Goal: Task Accomplishment & Management: Complete application form

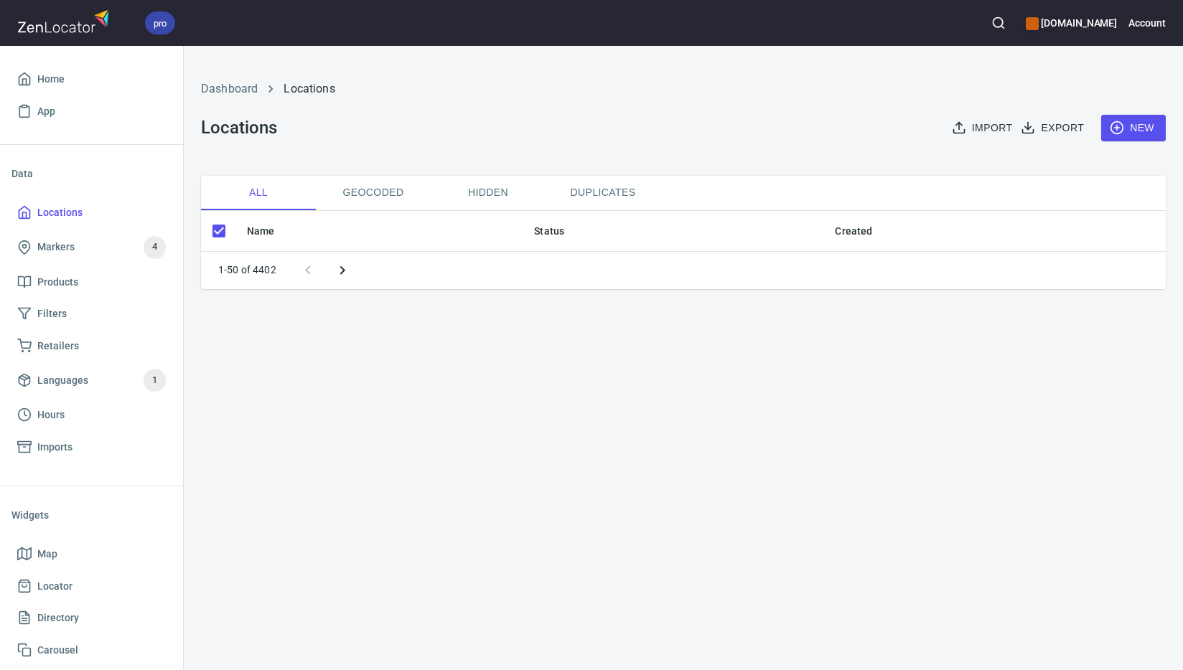
checkbox input "false"
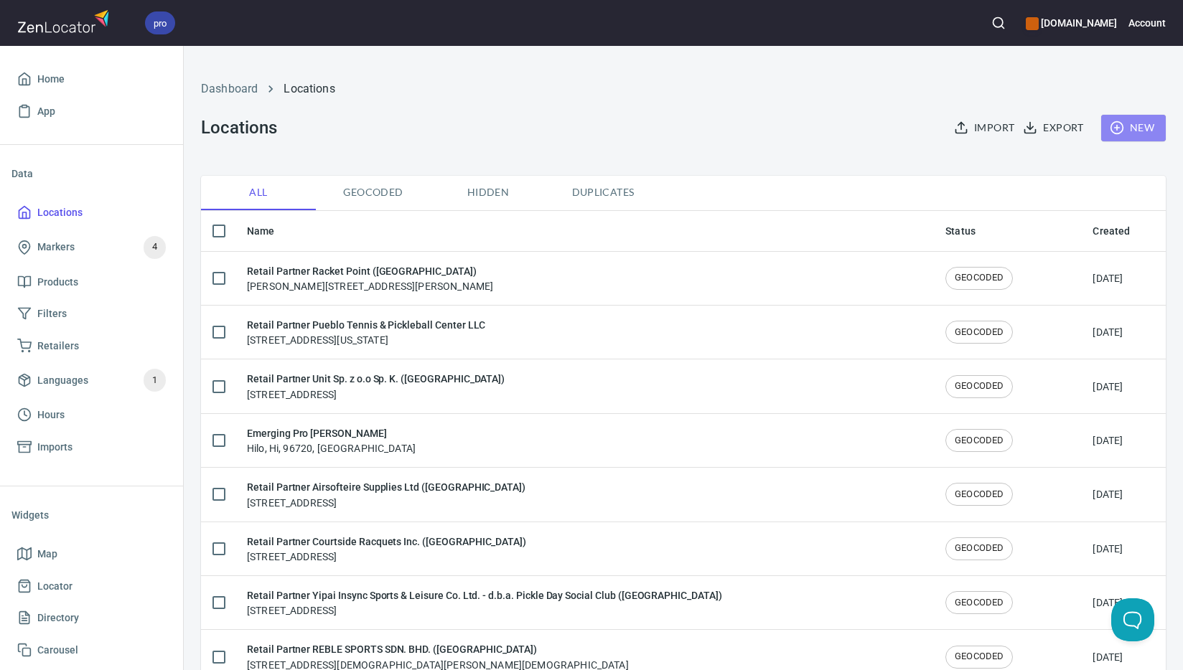
click at [1130, 128] on span "New" at bounding box center [1133, 128] width 42 height 18
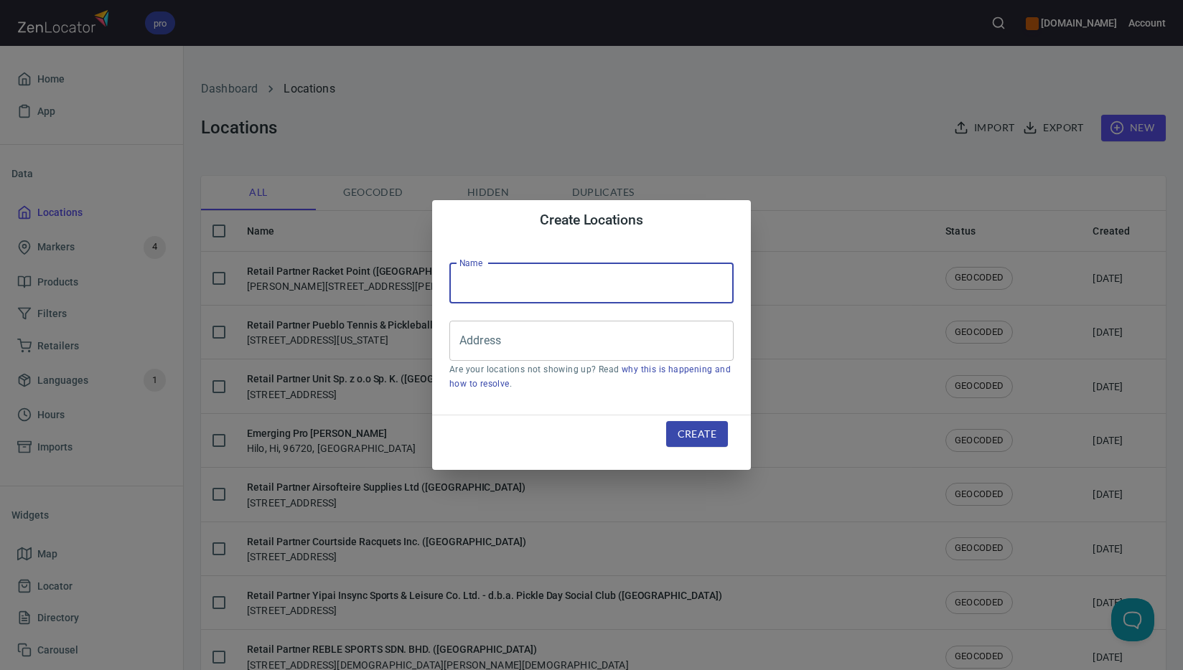
click at [652, 278] on input "text" at bounding box center [591, 283] width 284 height 40
paste input "Melati Mas Sports Inc. ([GEOGRAPHIC_DATA])"
type input "Retail Partner Melati Mas Sports Inc. ([GEOGRAPHIC_DATA])"
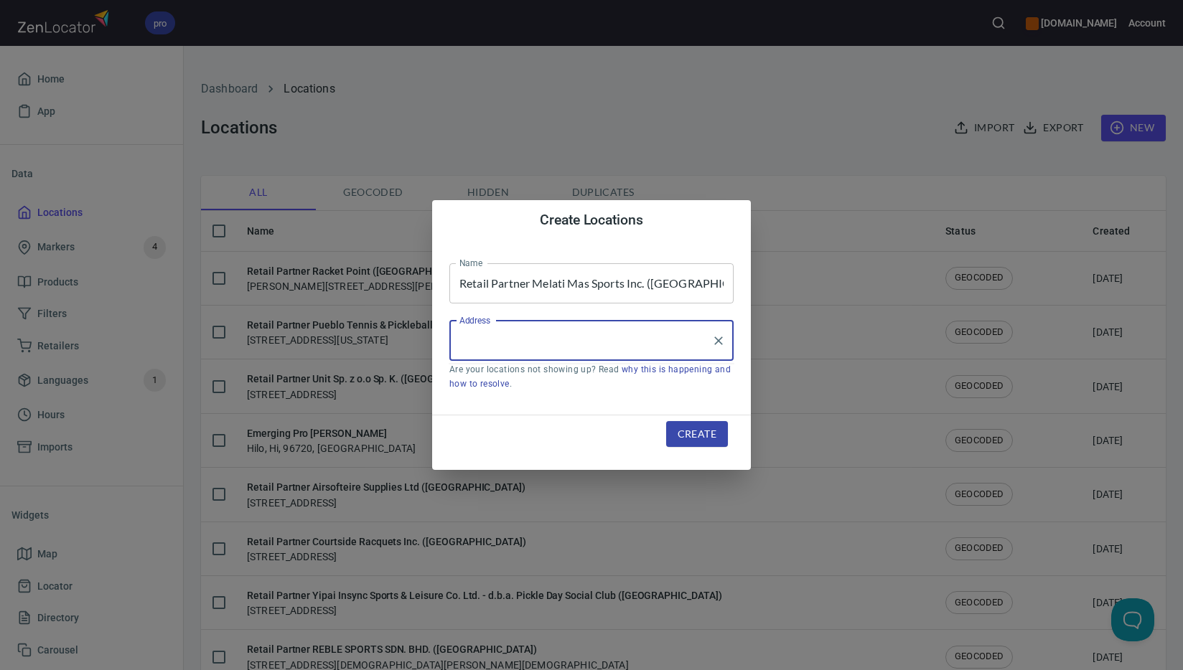
click at [641, 350] on input "Address" at bounding box center [581, 340] width 250 height 27
paste input "[STREET_ADDRESS]"
click at [691, 383] on li "[STREET_ADDRESS][PERSON_NAME]" at bounding box center [591, 383] width 284 height 26
type input "[STREET_ADDRESS][PERSON_NAME]"
click at [700, 438] on span "Create" at bounding box center [697, 435] width 39 height 18
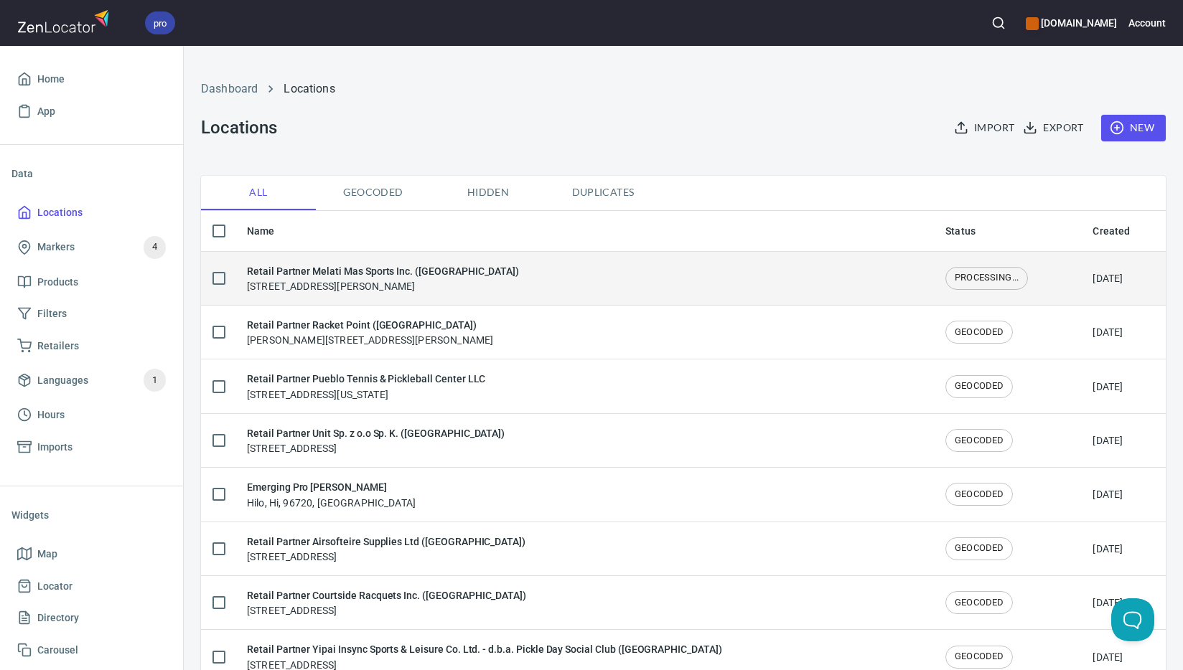
click at [446, 282] on div "Retail Partner Melati Mas Sports Inc. ([GEOGRAPHIC_DATA]) [STREET_ADDRESS]" at bounding box center [383, 278] width 272 height 30
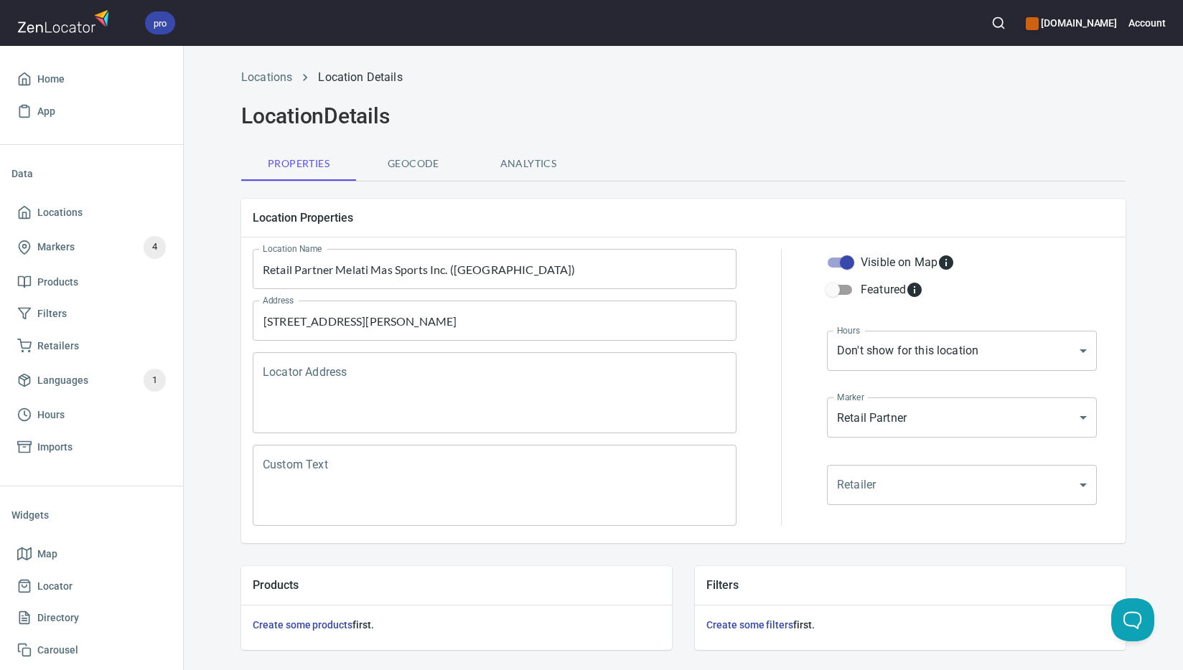
click at [465, 377] on textarea "Locator Address" at bounding box center [495, 393] width 464 height 55
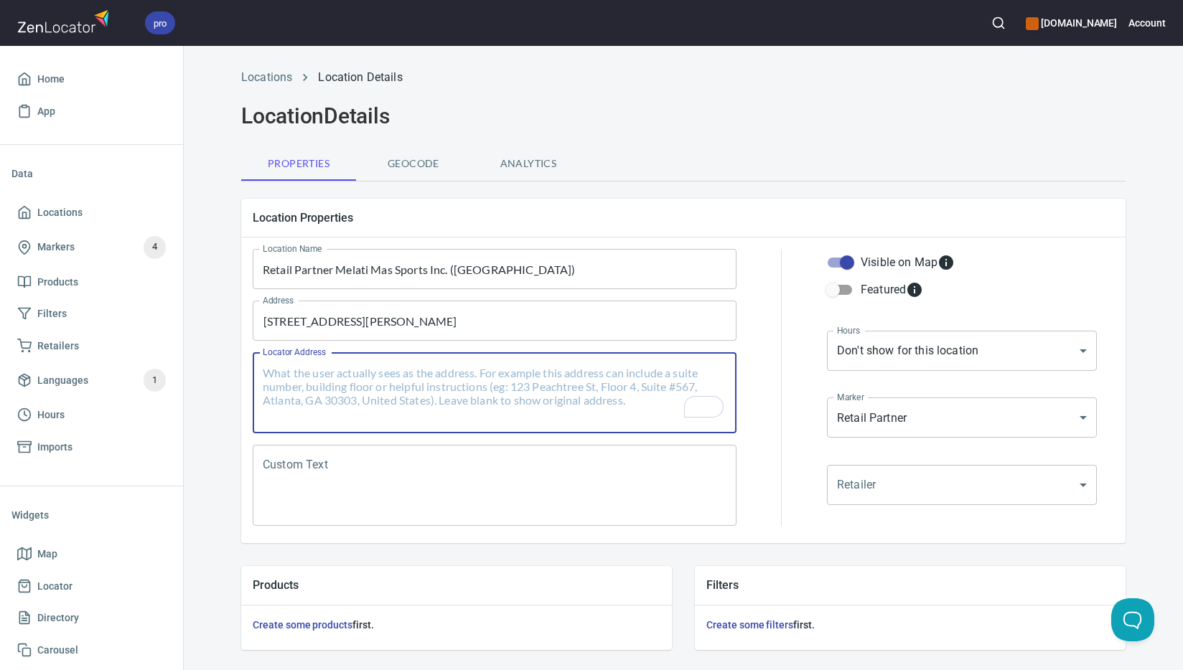
paste textarea "[STREET_ADDRESS][PERSON_NAME]"
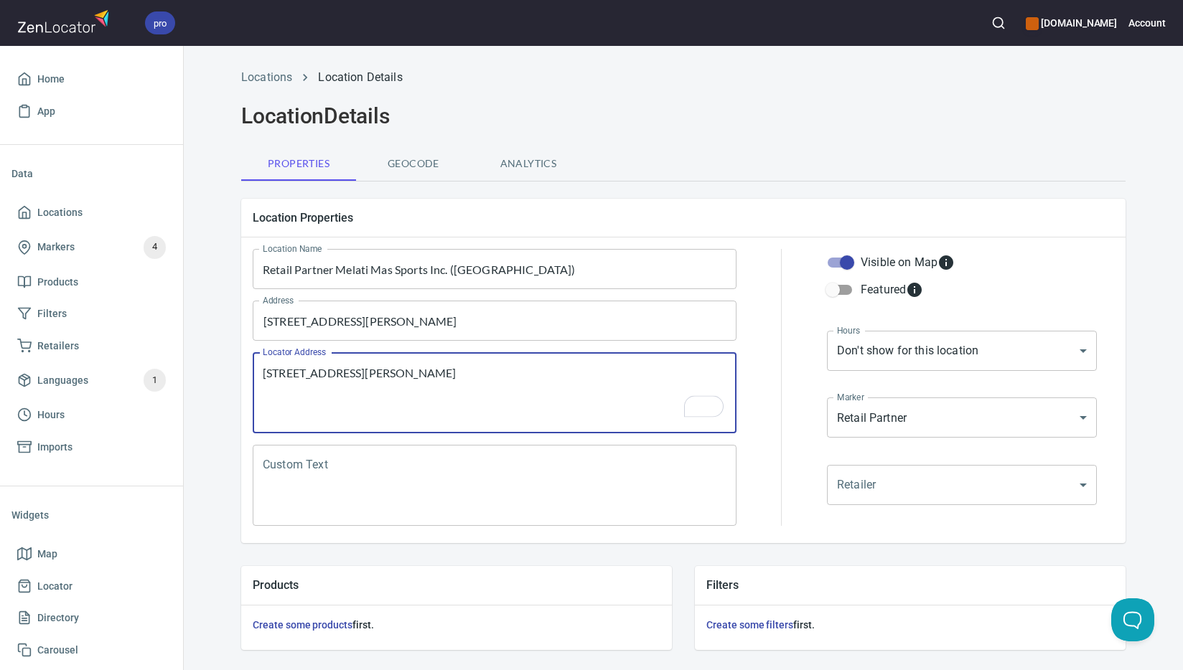
type textarea "[STREET_ADDRESS][PERSON_NAME]"
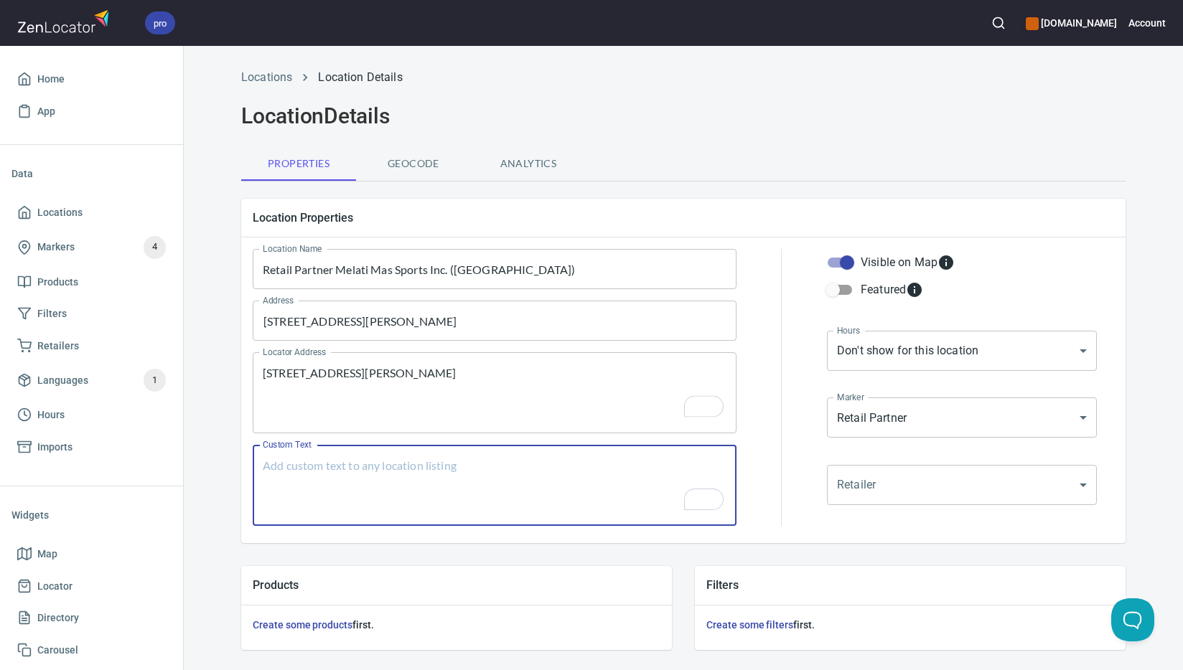
paste textarea "Brands Carried: SelkirkVictor Return Policy:"
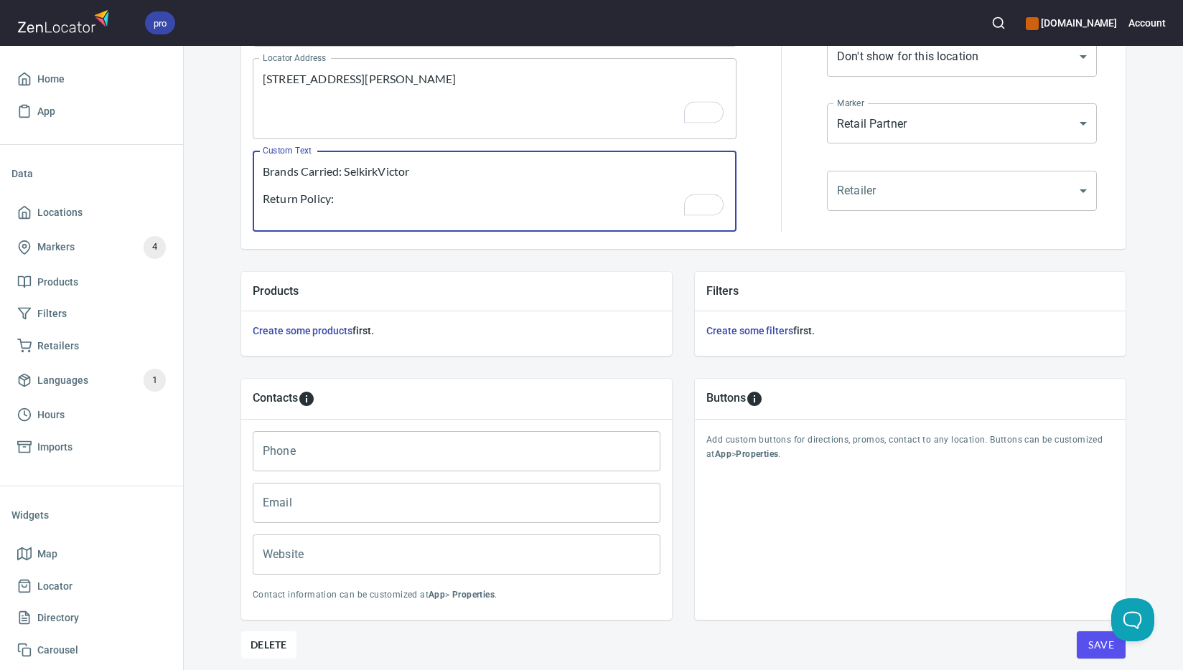
scroll to position [346, 0]
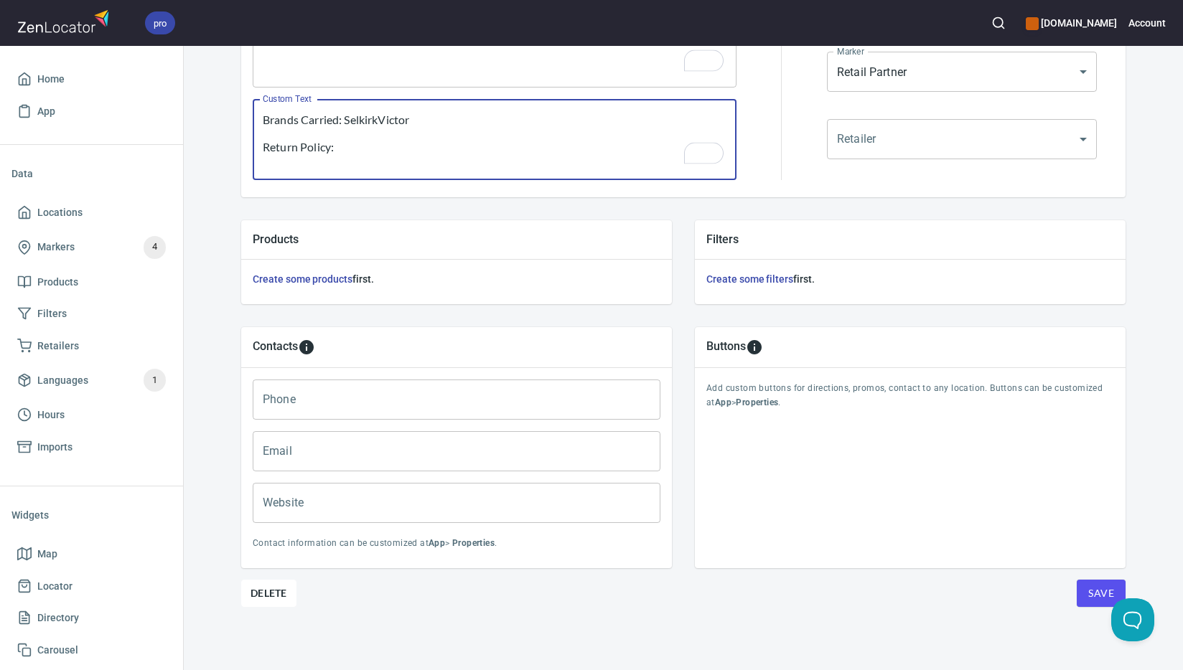
type textarea "Brands Carried: SelkirkVictor Return Policy:"
click at [403, 411] on input "Phone" at bounding box center [457, 400] width 408 height 40
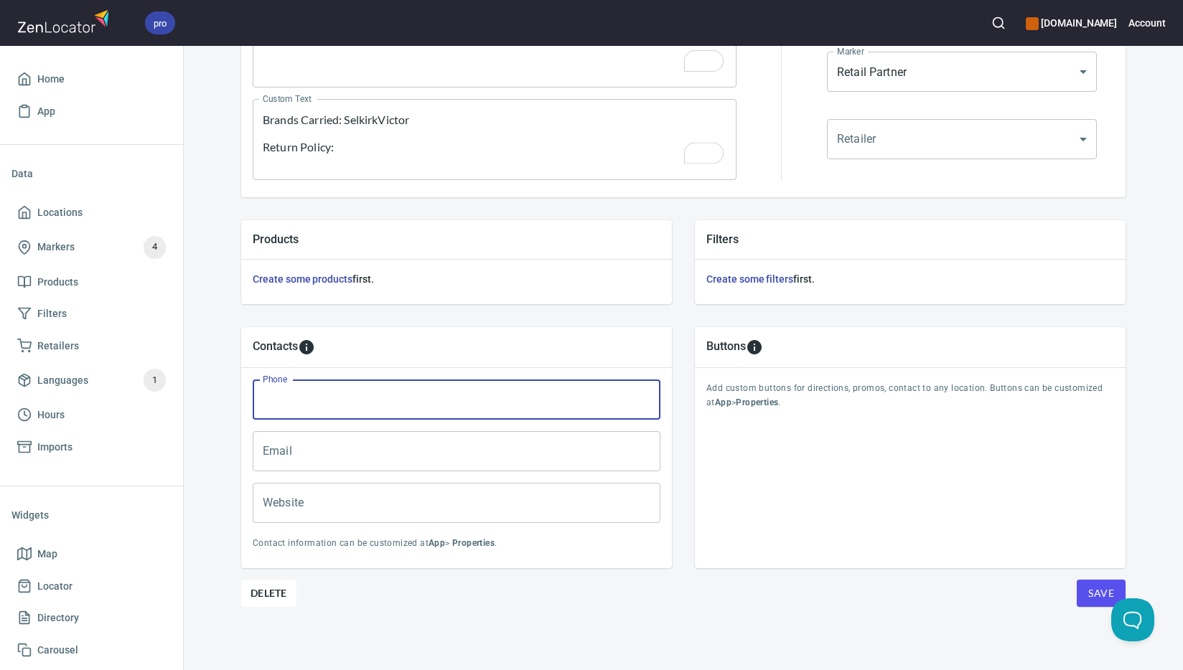
paste input "[PHONE_NUMBER]"
type input "[PHONE_NUMBER]"
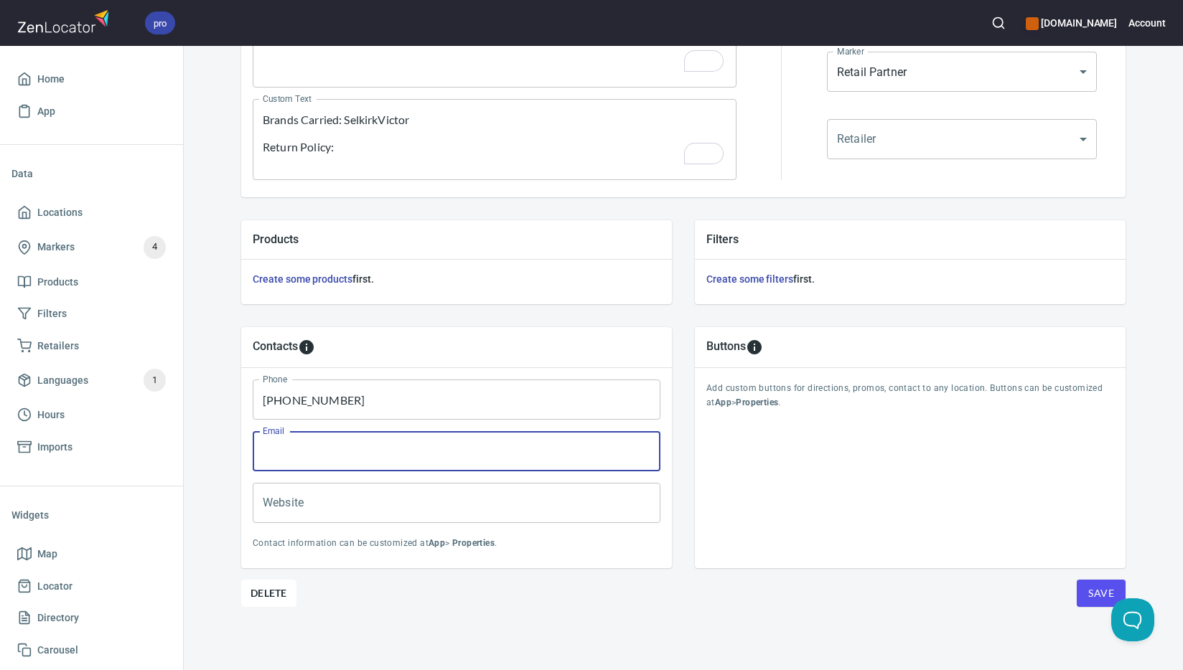
paste input "[EMAIL_ADDRESS][DOMAIN_NAME]"
type input "[EMAIL_ADDRESS][DOMAIN_NAME]"
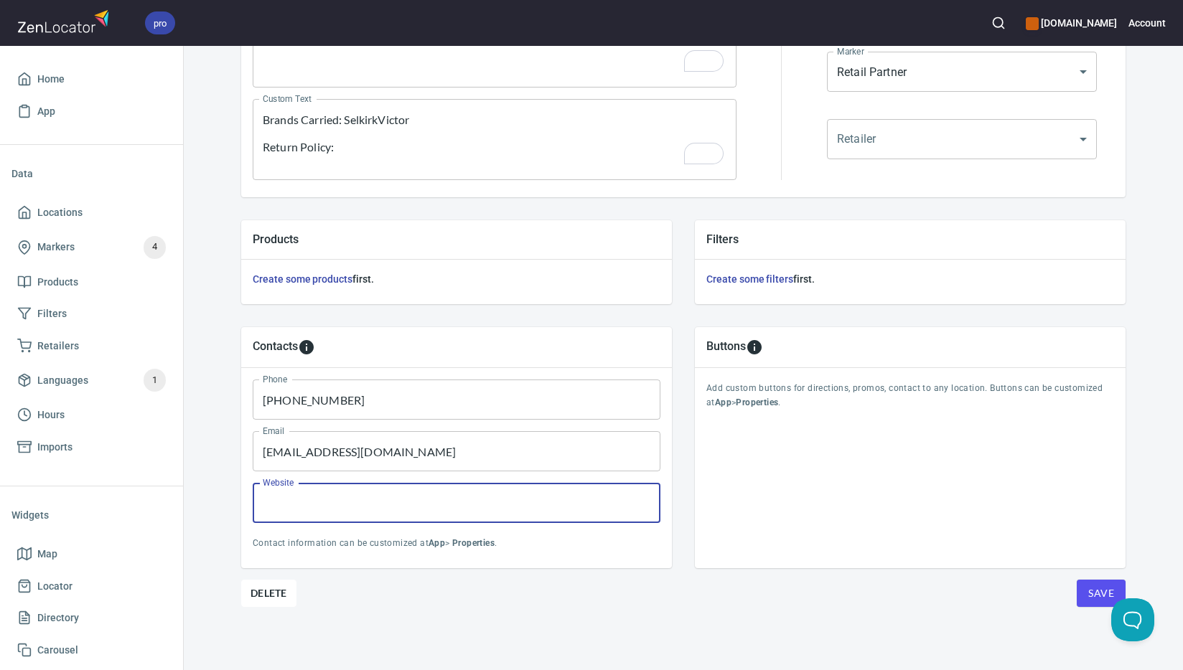
paste input "[DOMAIN_NAME]"
type input "[DOMAIN_NAME]"
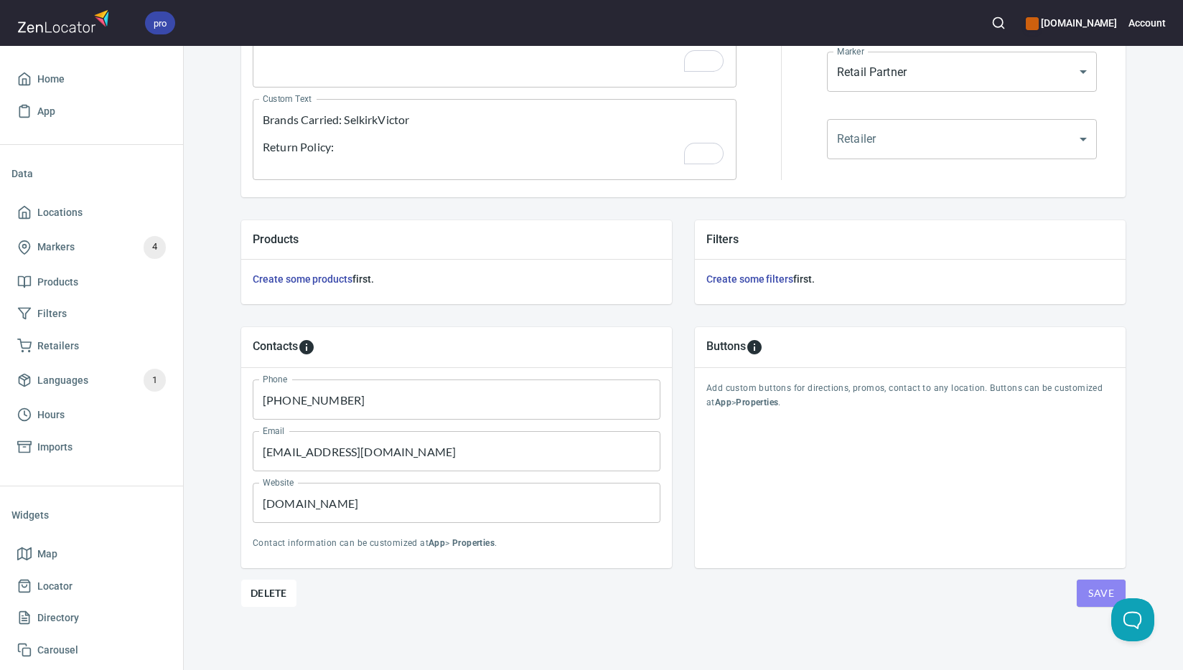
click at [1088, 592] on span "Save" at bounding box center [1101, 594] width 26 height 18
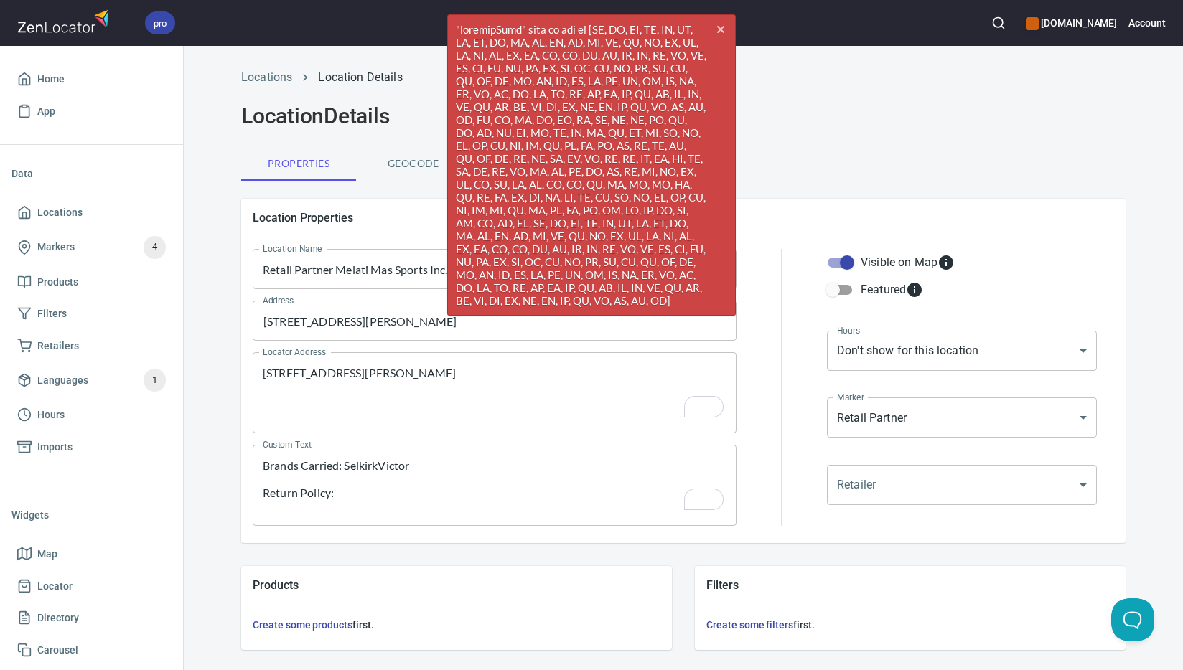
scroll to position [0, 0]
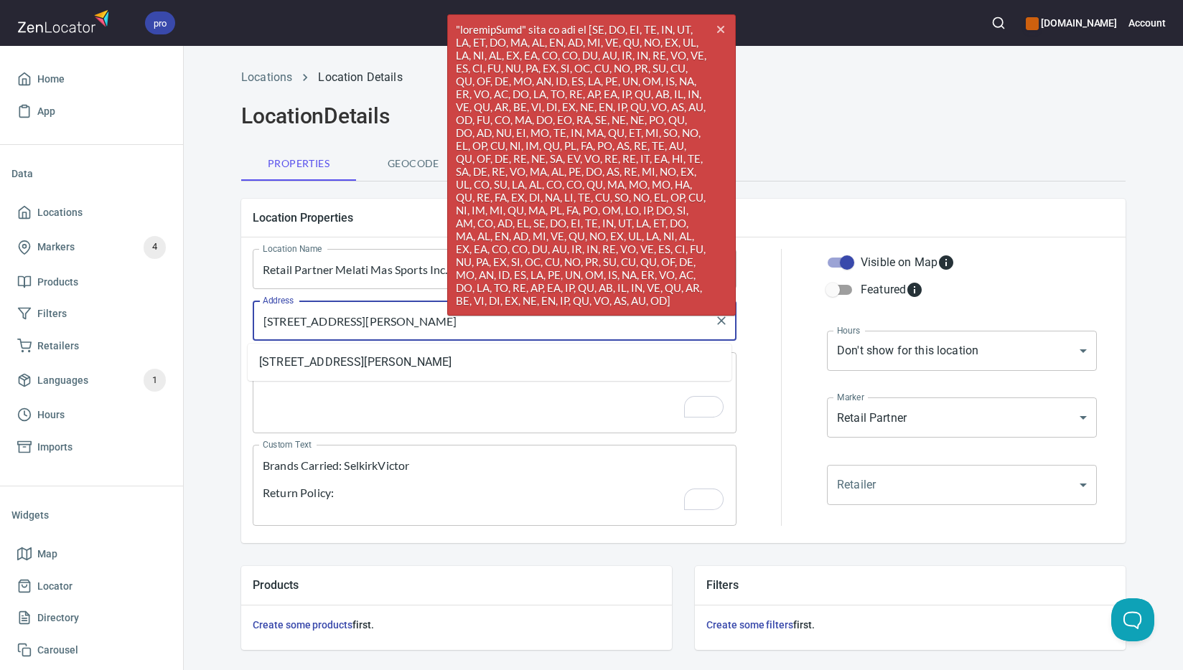
click at [360, 320] on input "[STREET_ADDRESS][PERSON_NAME]" at bounding box center [483, 320] width 449 height 27
paste input "text"
click at [507, 365] on li "[STREET_ADDRESS][PERSON_NAME]" at bounding box center [490, 363] width 484 height 26
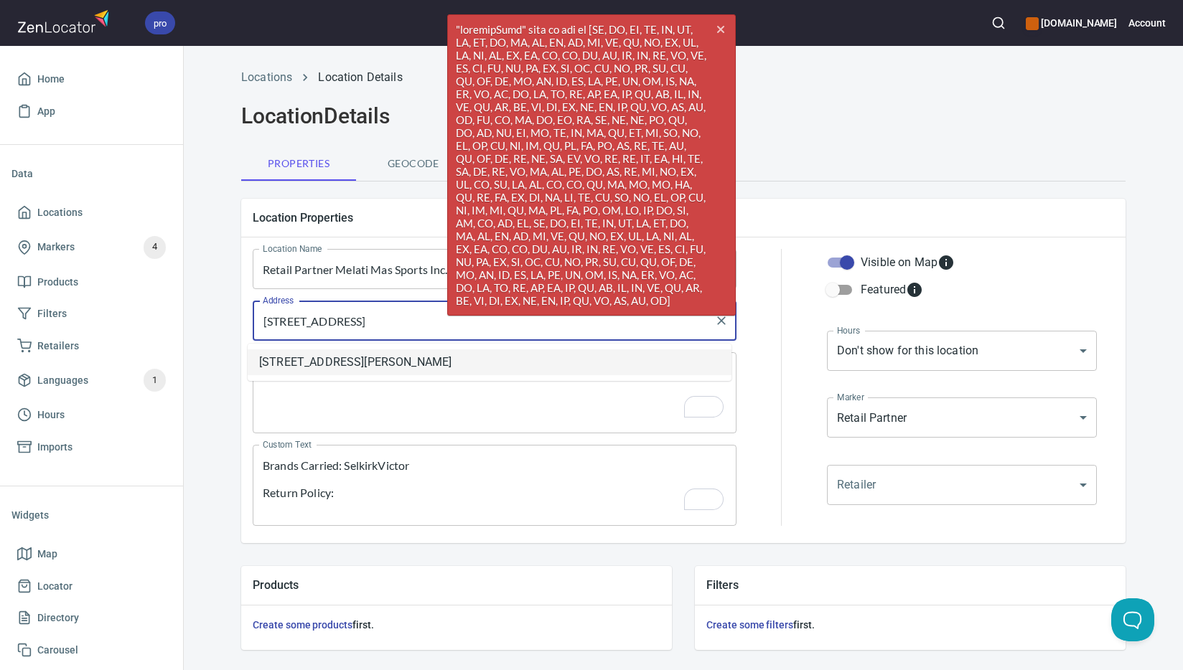
type input "[STREET_ADDRESS][PERSON_NAME]"
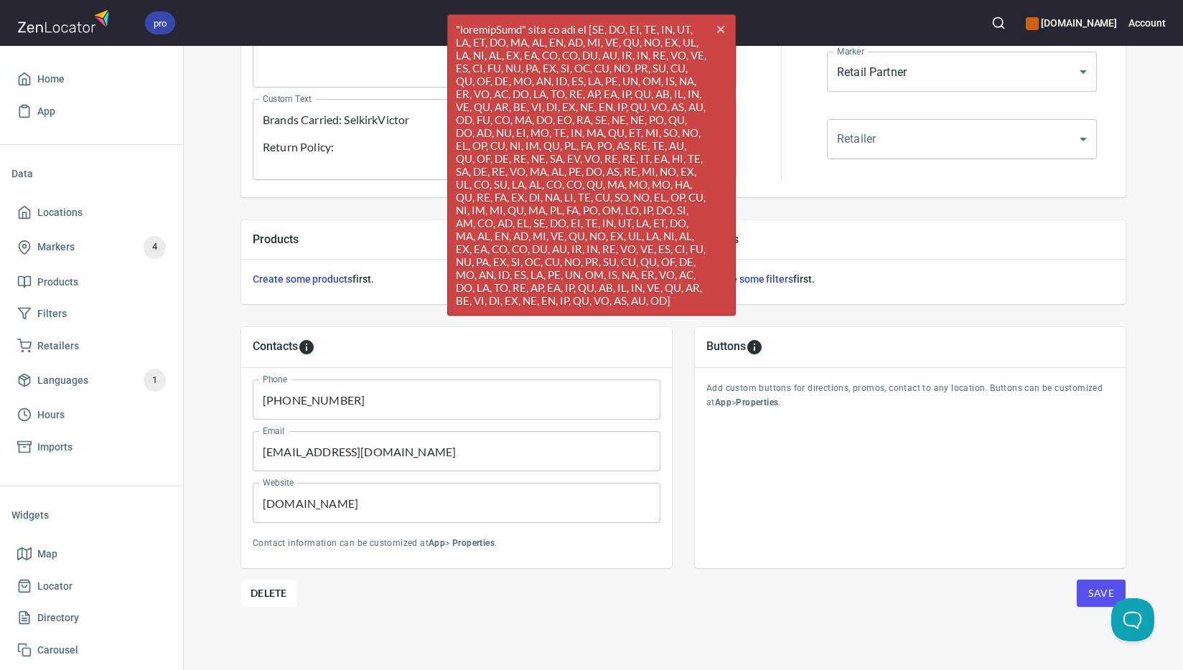
scroll to position [346, 0]
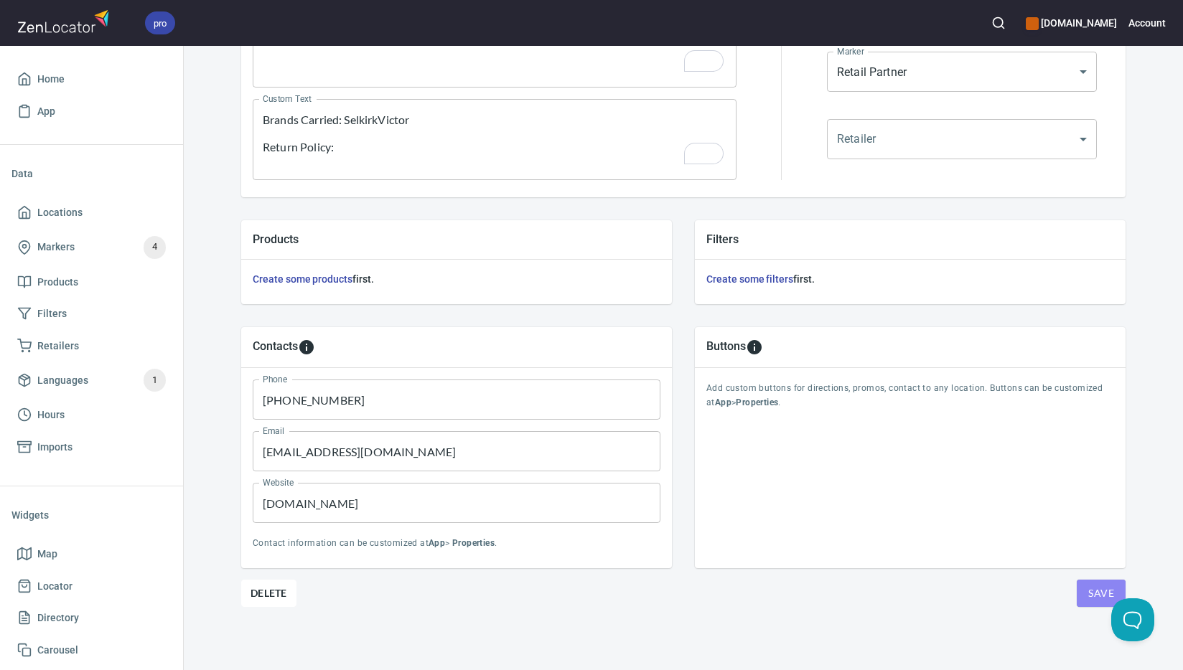
click at [1100, 594] on span "Save" at bounding box center [1101, 594] width 26 height 18
